Goal: Information Seeking & Learning: Learn about a topic

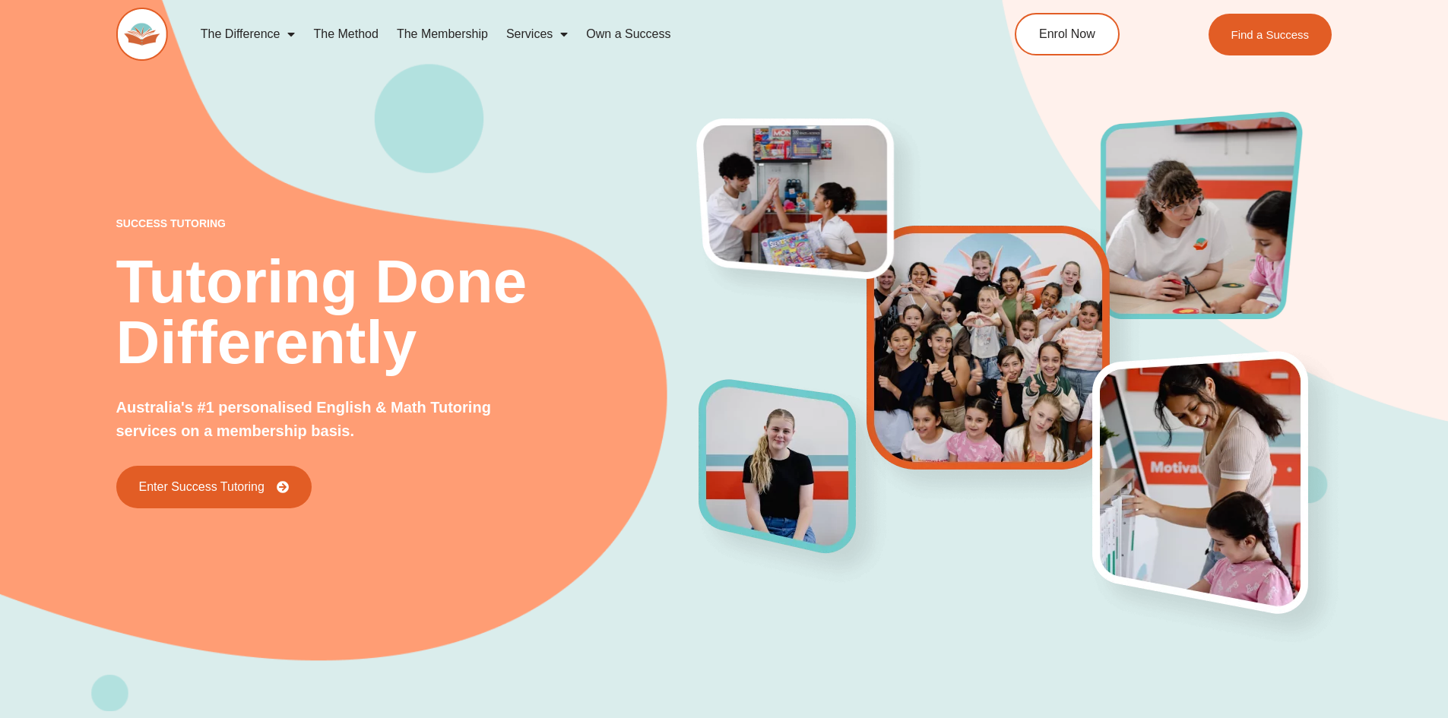
click at [345, 36] on link "The Method" at bounding box center [345, 34] width 83 height 35
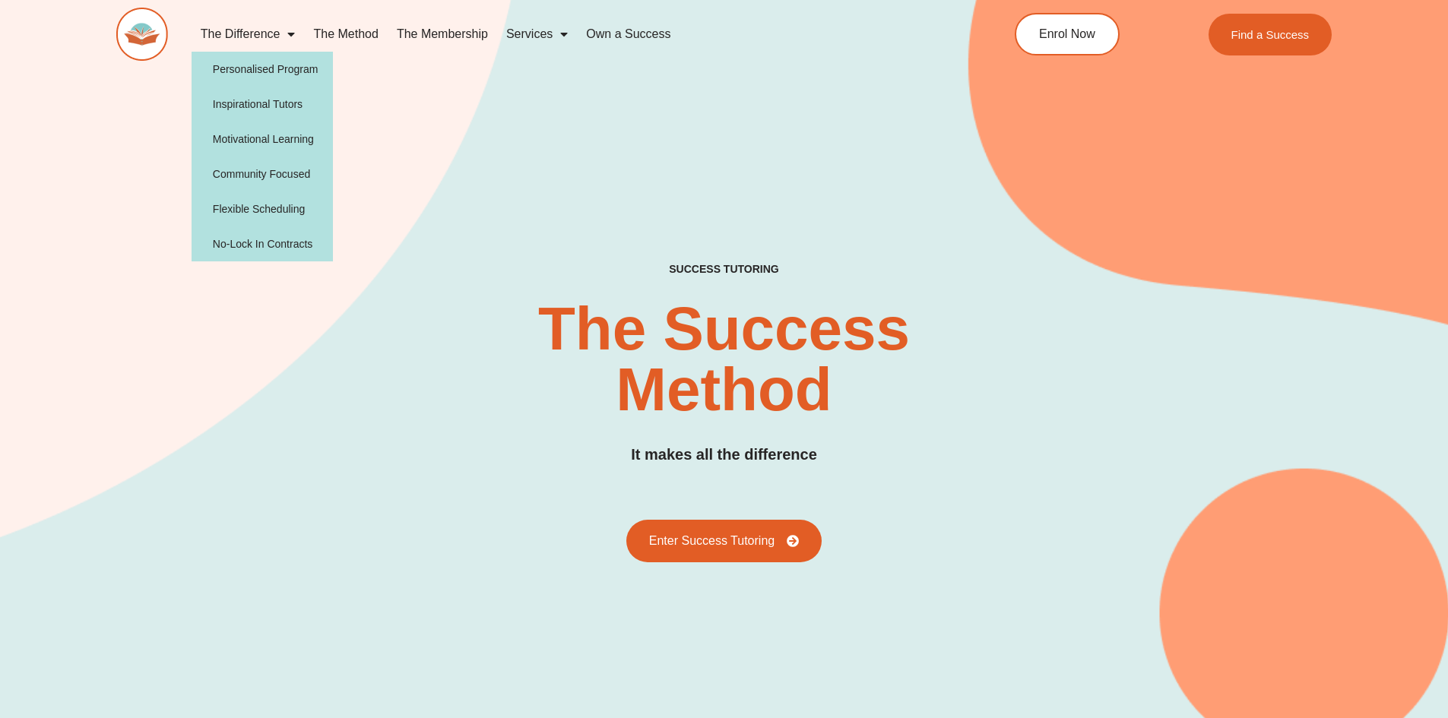
click at [498, 133] on div "SUCCESS TUTORING​ The Success Method It makes all the difference Enter Success …" at bounding box center [724, 354] width 1216 height 807
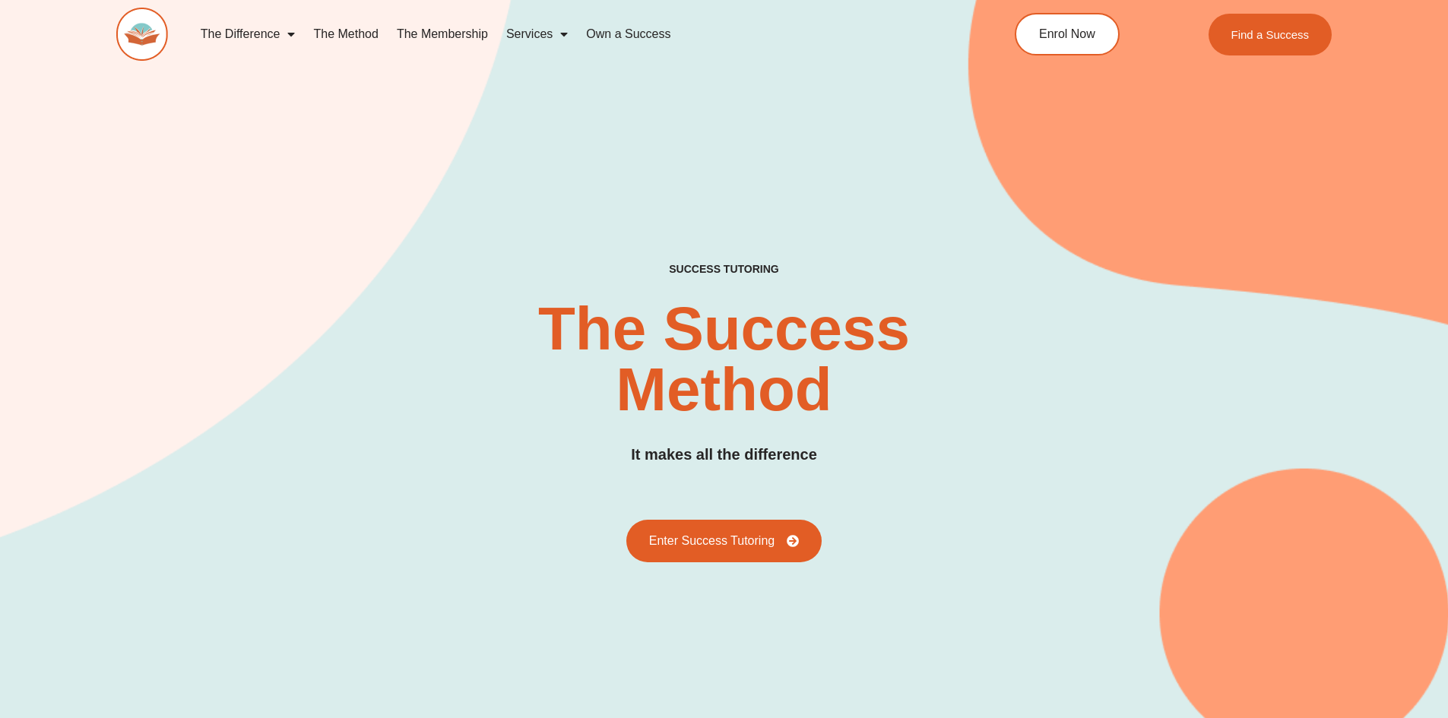
click at [566, 32] on span "Menu" at bounding box center [560, 34] width 15 height 27
click at [749, 68] on div "The Difference Personalised Program Inspirational Tutors Motivational Learning …" at bounding box center [724, 43] width 1216 height 87
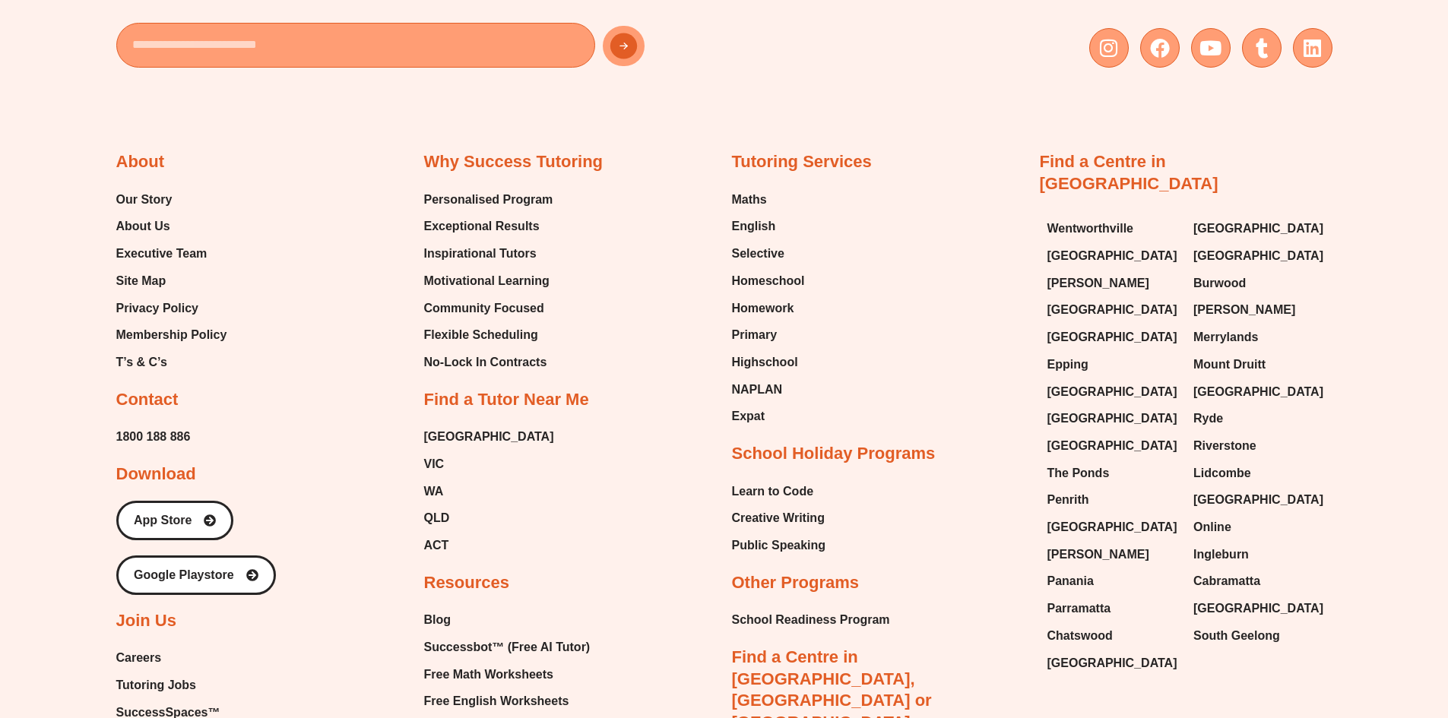
scroll to position [3572, 0]
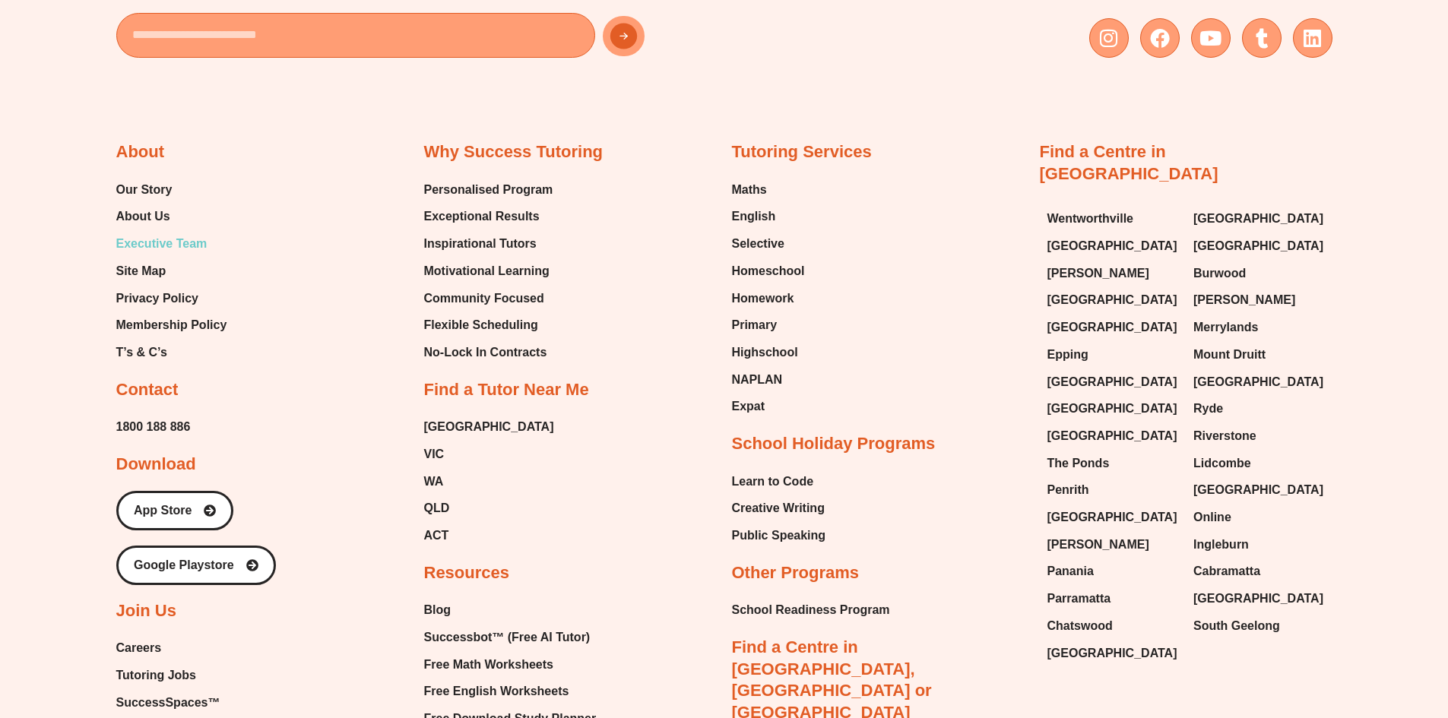
click at [194, 233] on span "Executive Team" at bounding box center [161, 244] width 91 height 23
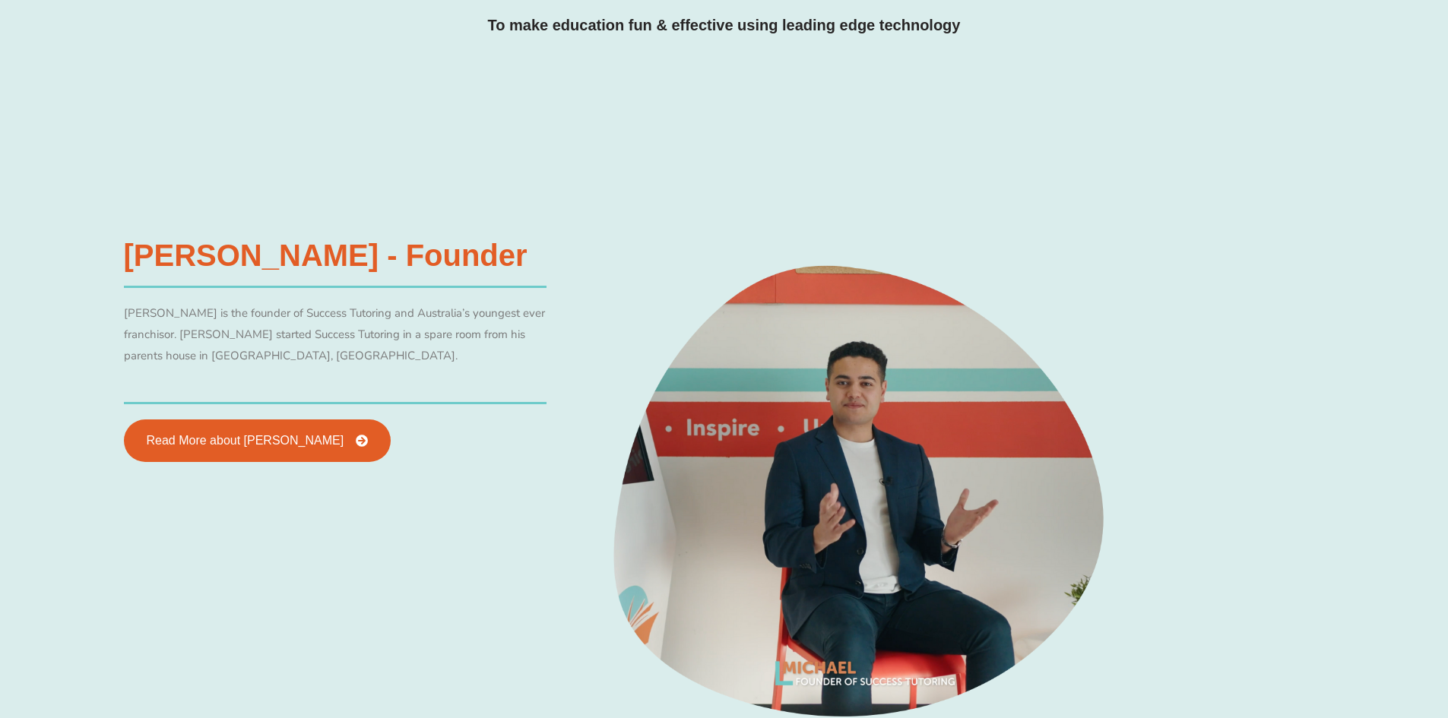
scroll to position [679, 0]
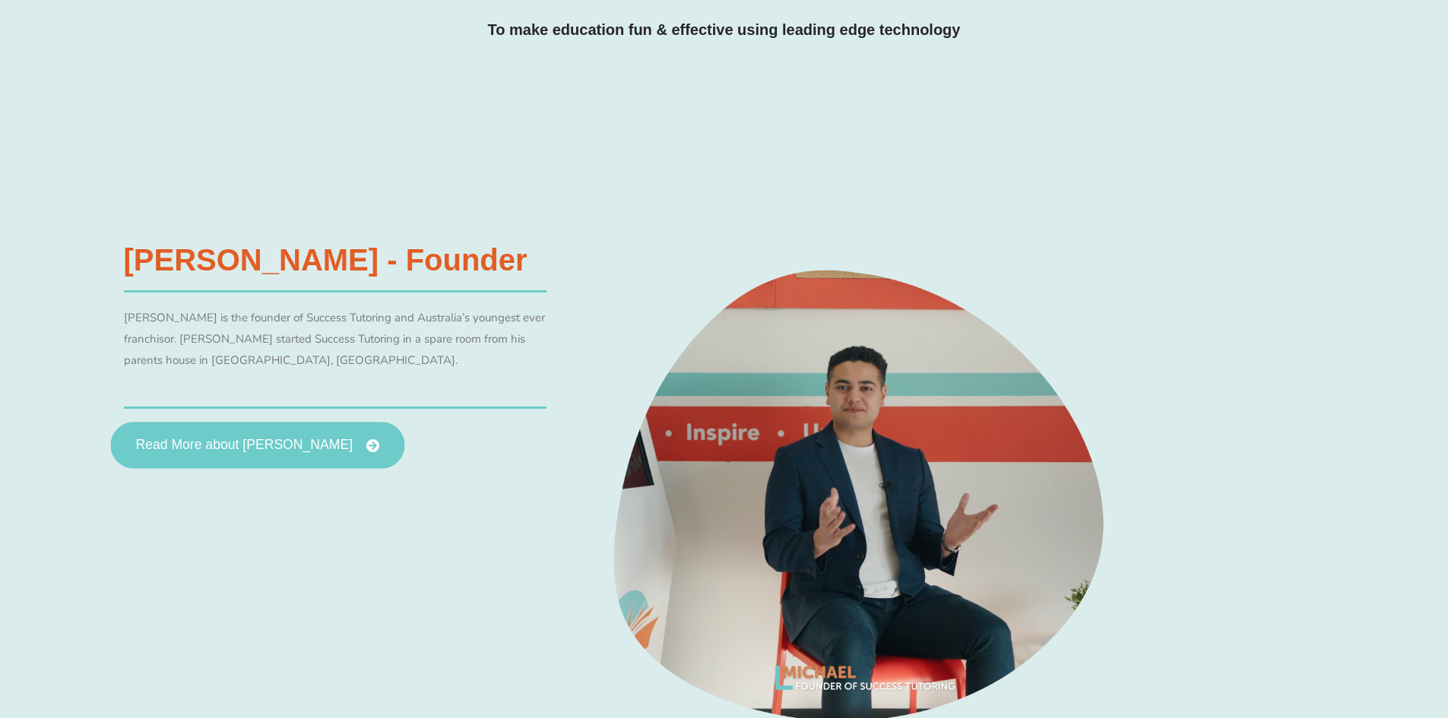
click at [257, 435] on link "Read More about [PERSON_NAME]" at bounding box center [257, 445] width 294 height 47
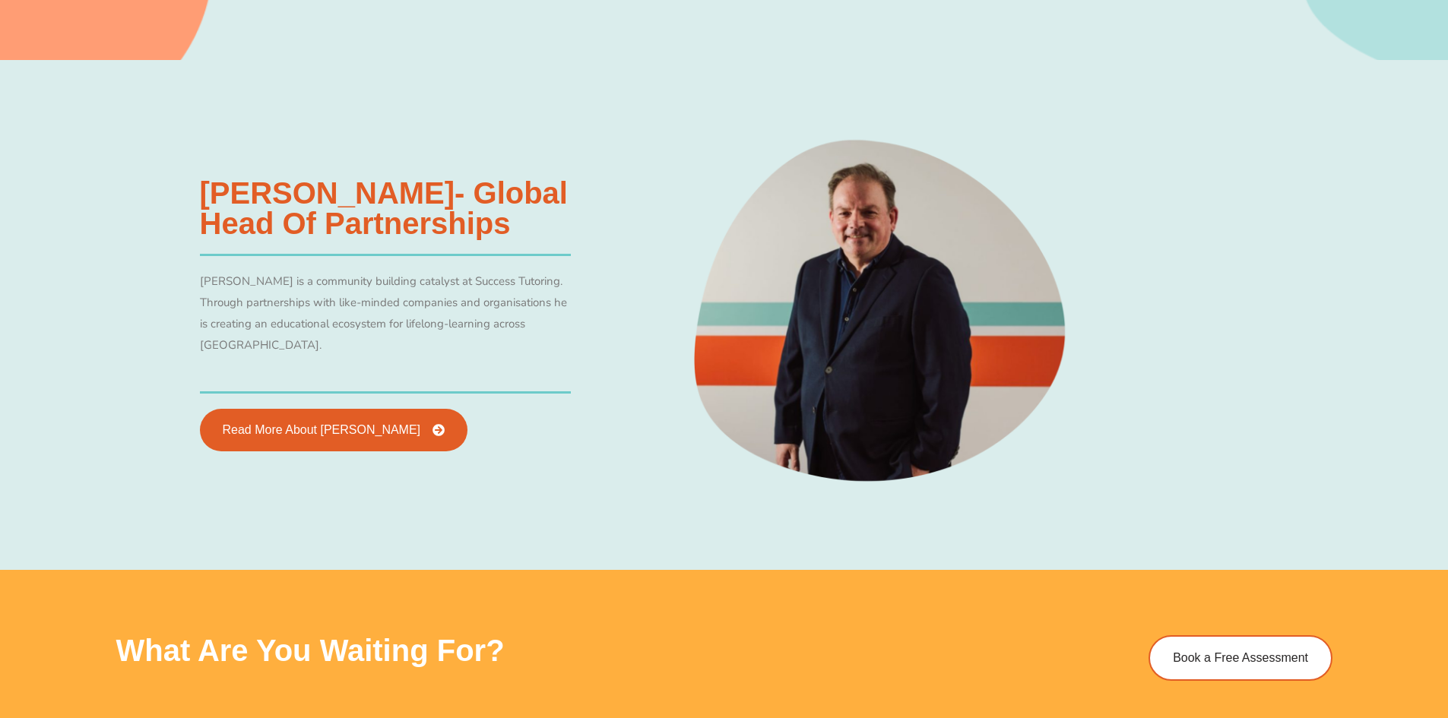
scroll to position [3187, 0]
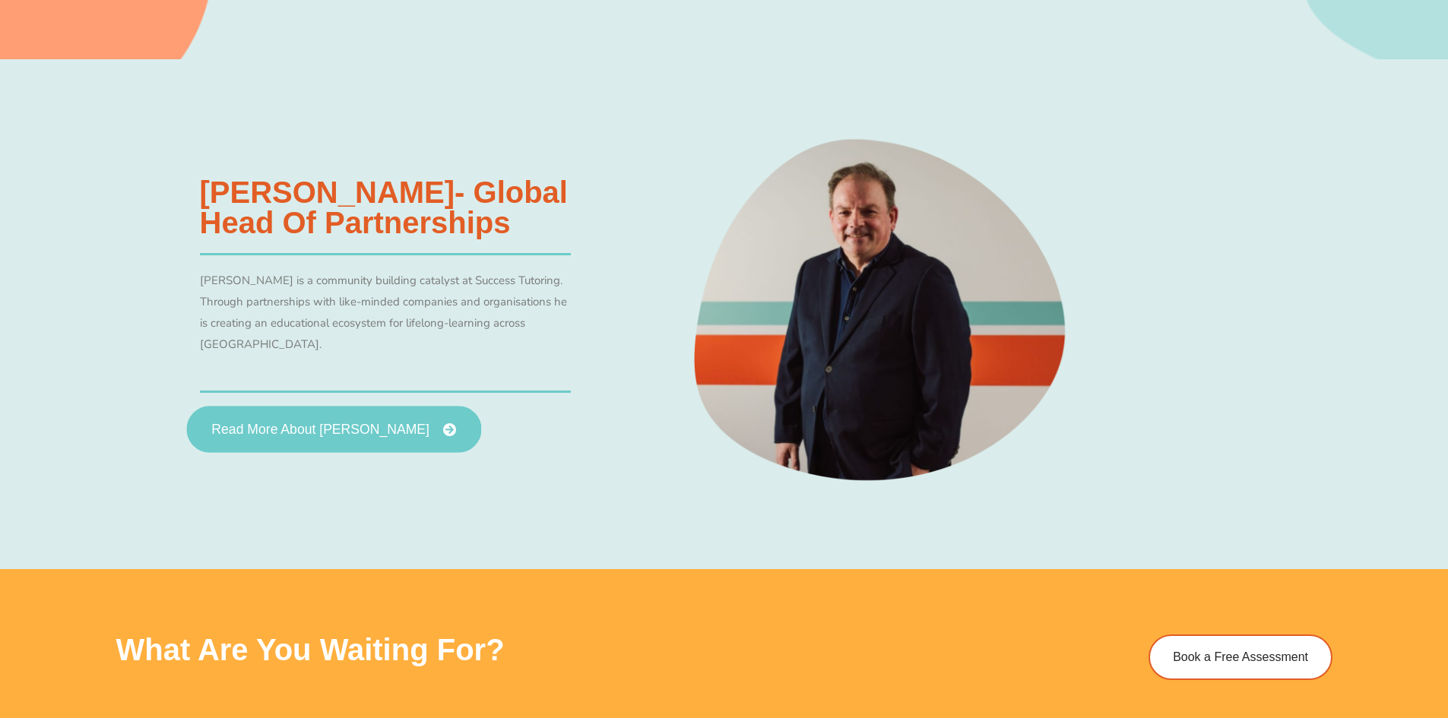
click at [329, 429] on span "Read More About [PERSON_NAME]" at bounding box center [320, 430] width 218 height 14
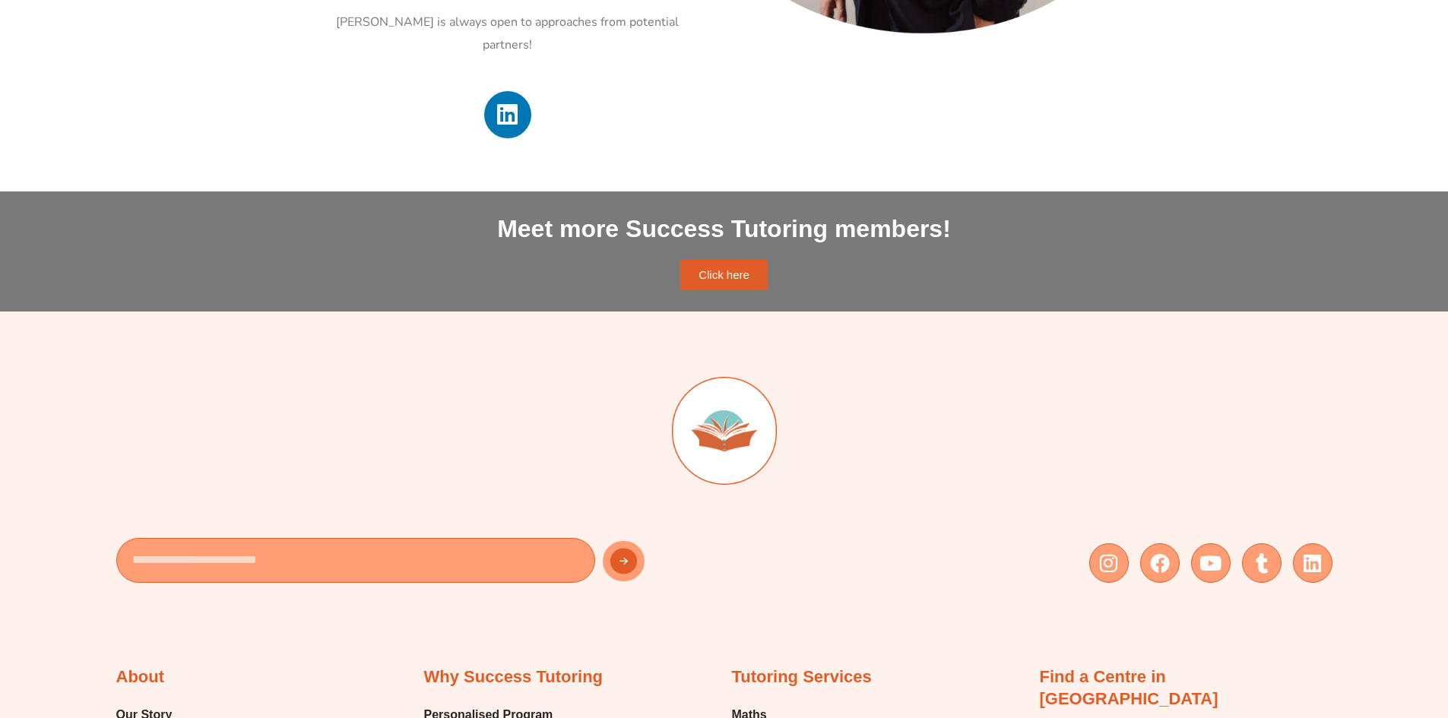
scroll to position [1140, 0]
